Goal: Task Accomplishment & Management: Manage account settings

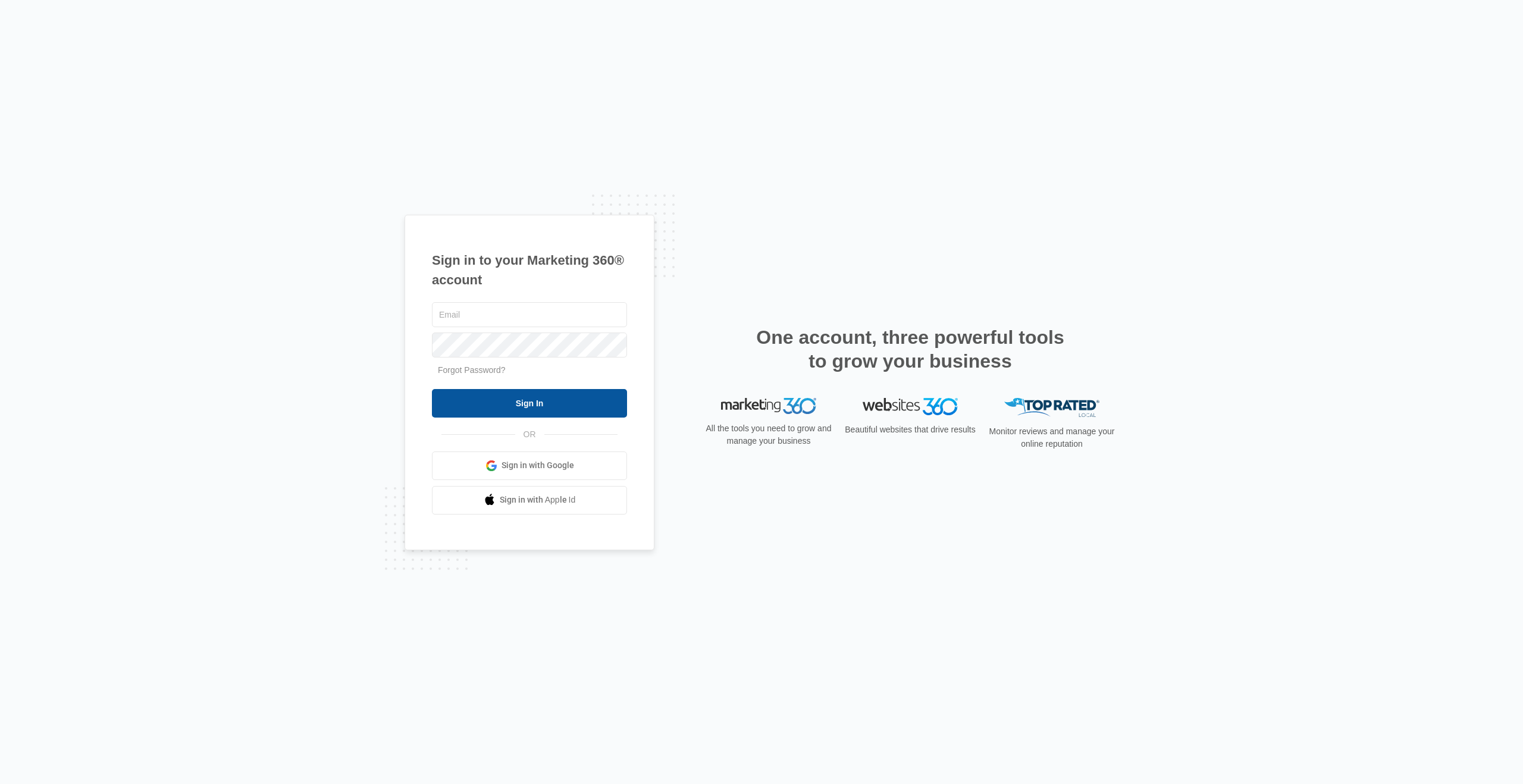
type input "[EMAIL_ADDRESS][DOMAIN_NAME]"
click at [546, 400] on input "Sign In" at bounding box center [529, 403] width 195 height 28
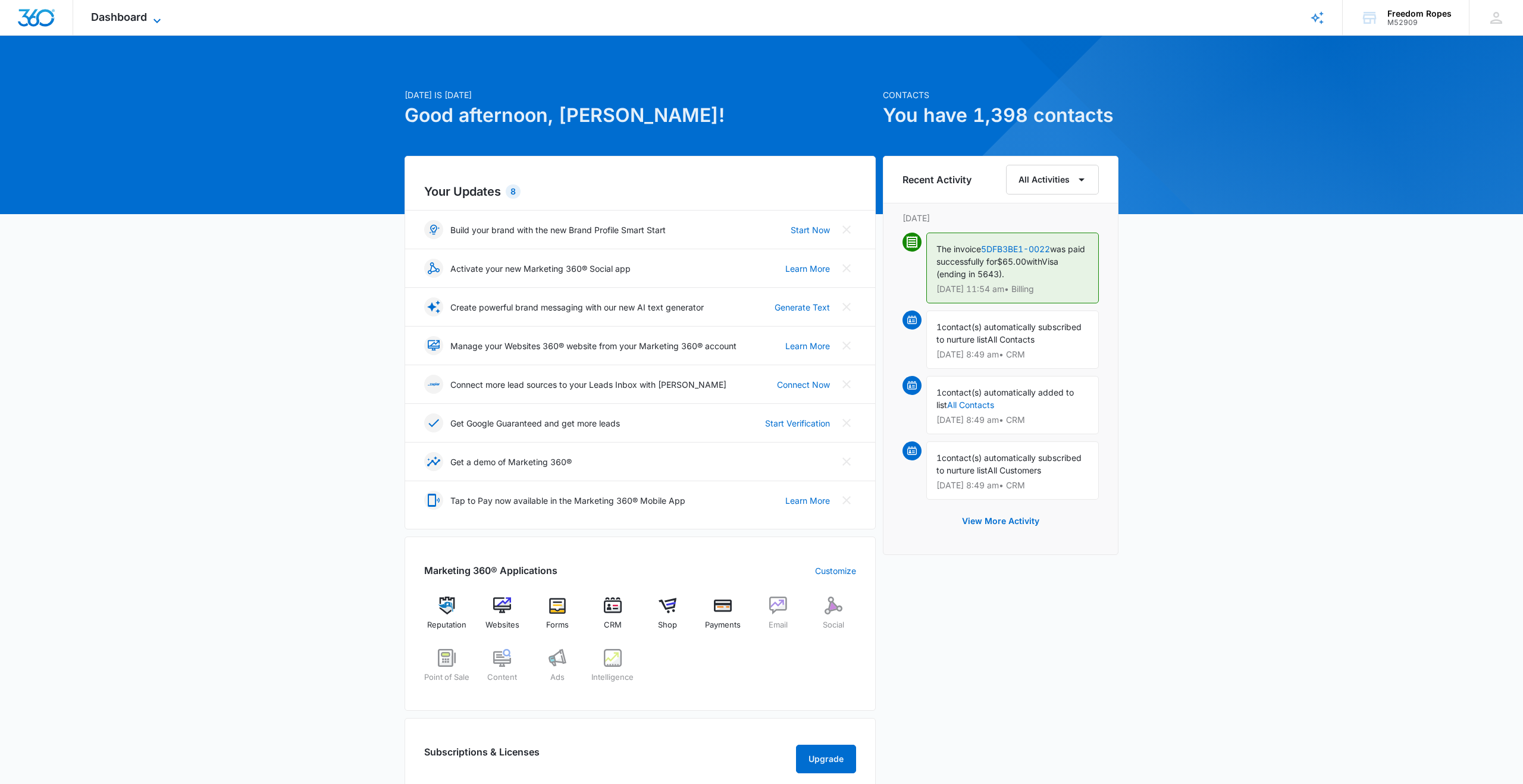
click at [123, 21] on span "Dashboard" at bounding box center [119, 17] width 56 height 13
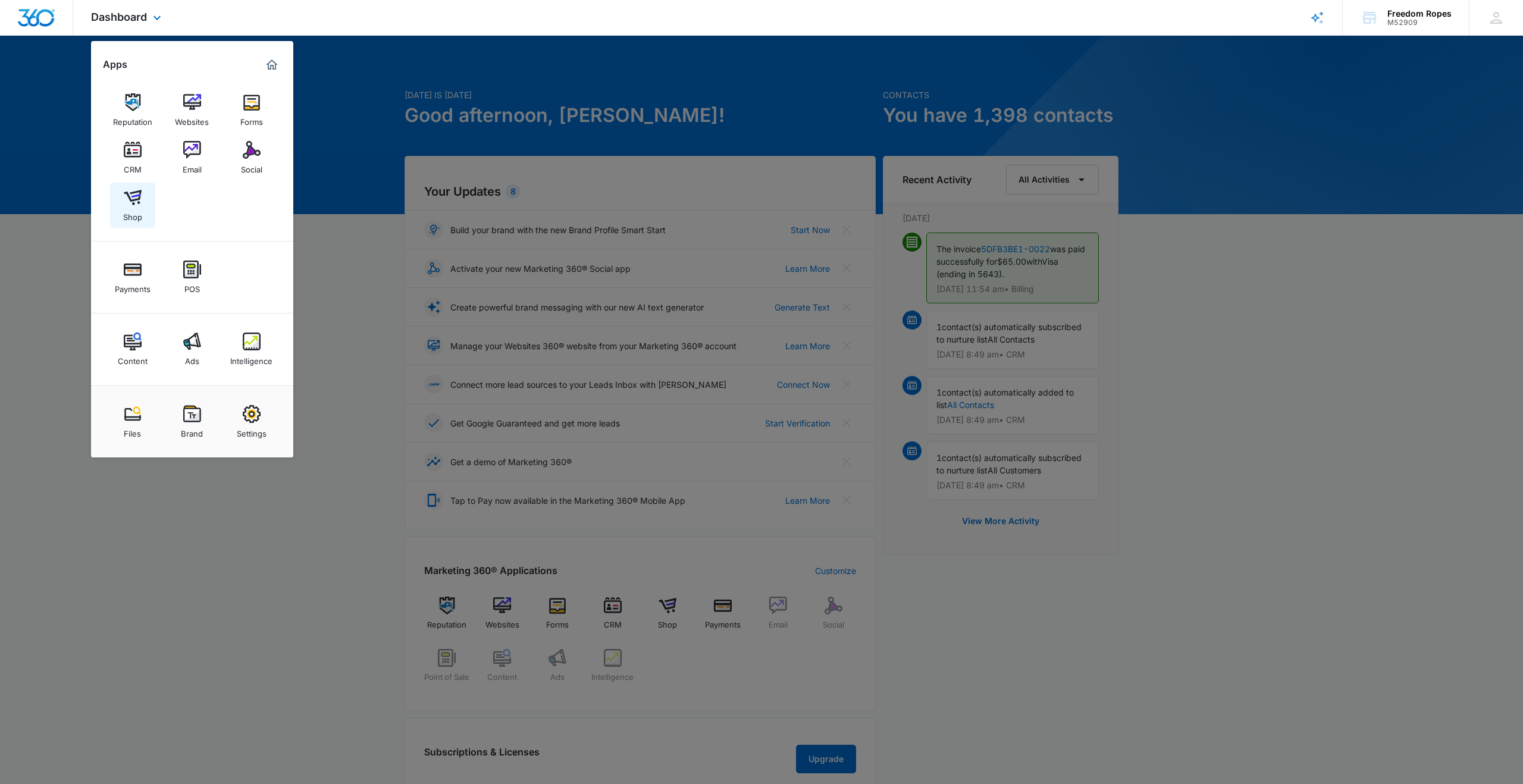
scroll to position [1, 0]
click at [144, 193] on link "Shop" at bounding box center [132, 204] width 45 height 45
